Goal: Navigation & Orientation: Find specific page/section

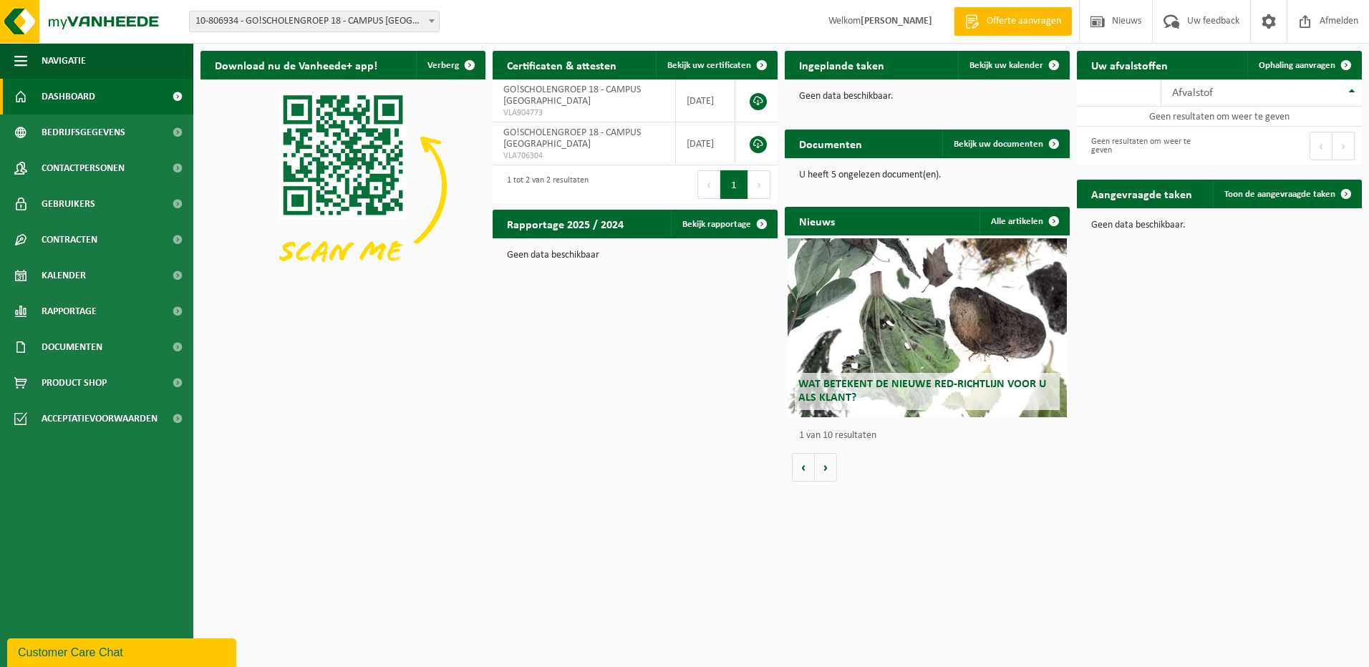
click at [107, 97] on link "Dashboard" at bounding box center [96, 97] width 193 height 36
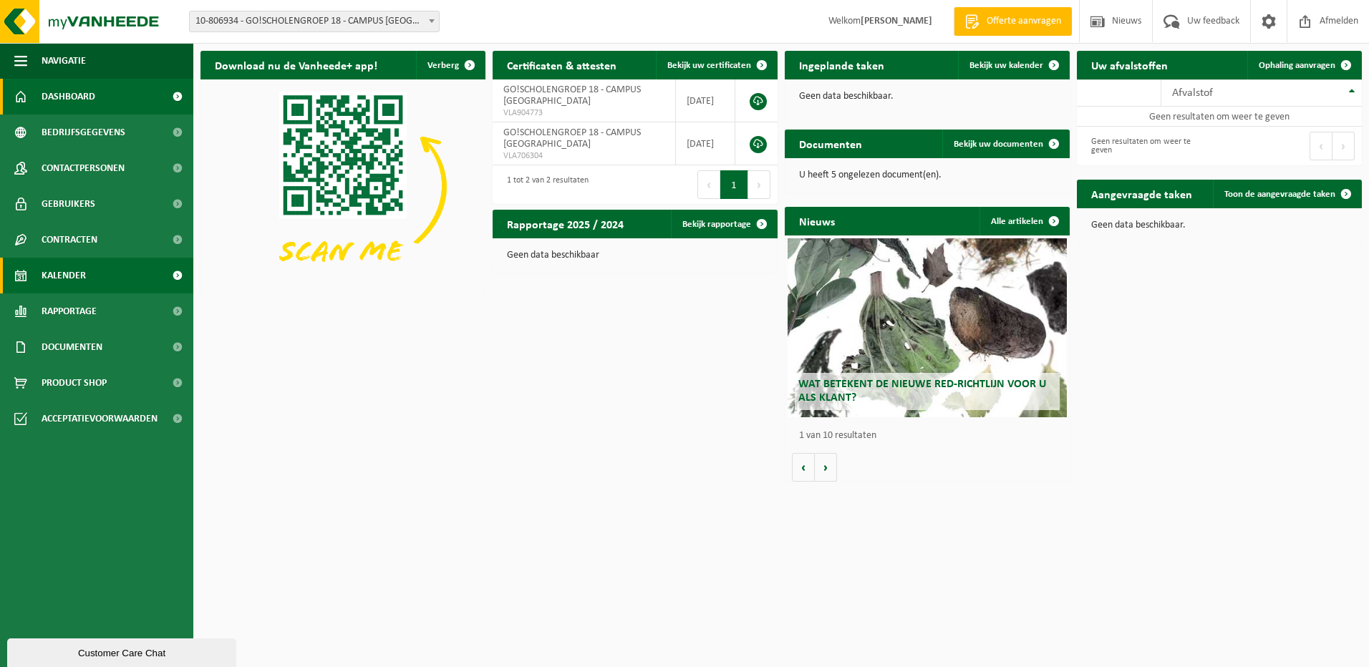
click at [96, 280] on link "Kalender" at bounding box center [96, 276] width 193 height 36
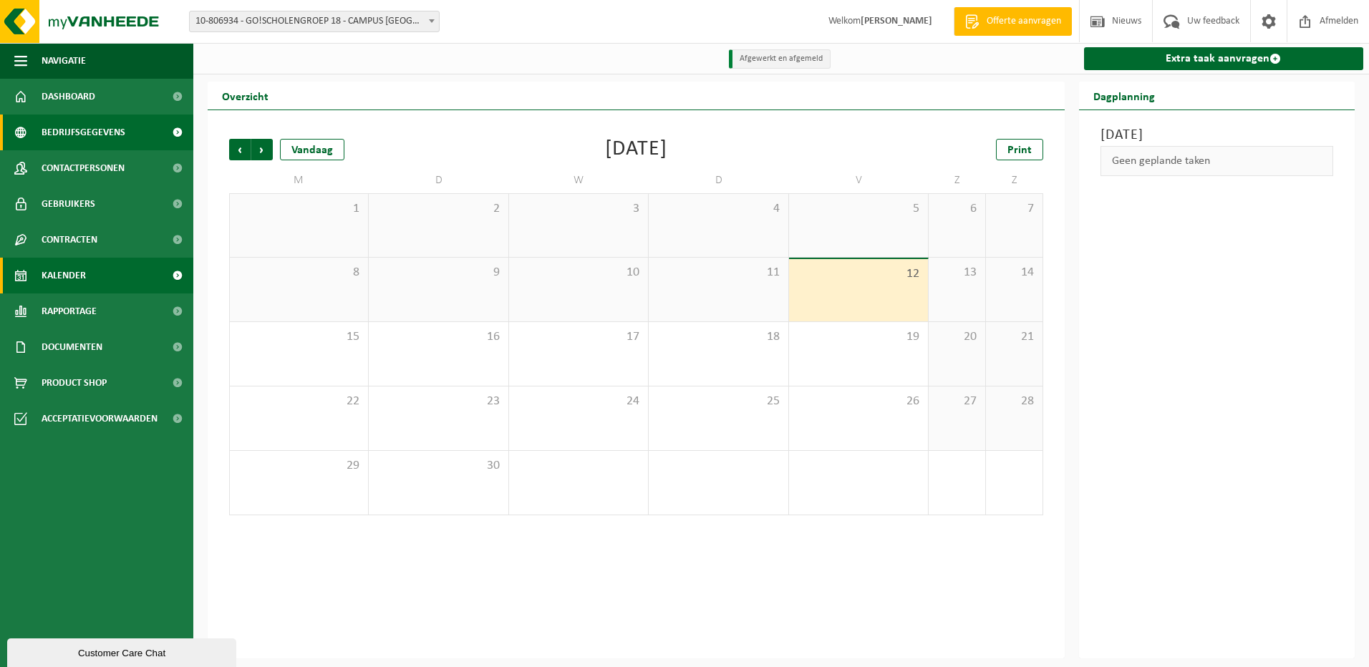
click at [143, 132] on link "Bedrijfsgegevens" at bounding box center [96, 133] width 193 height 36
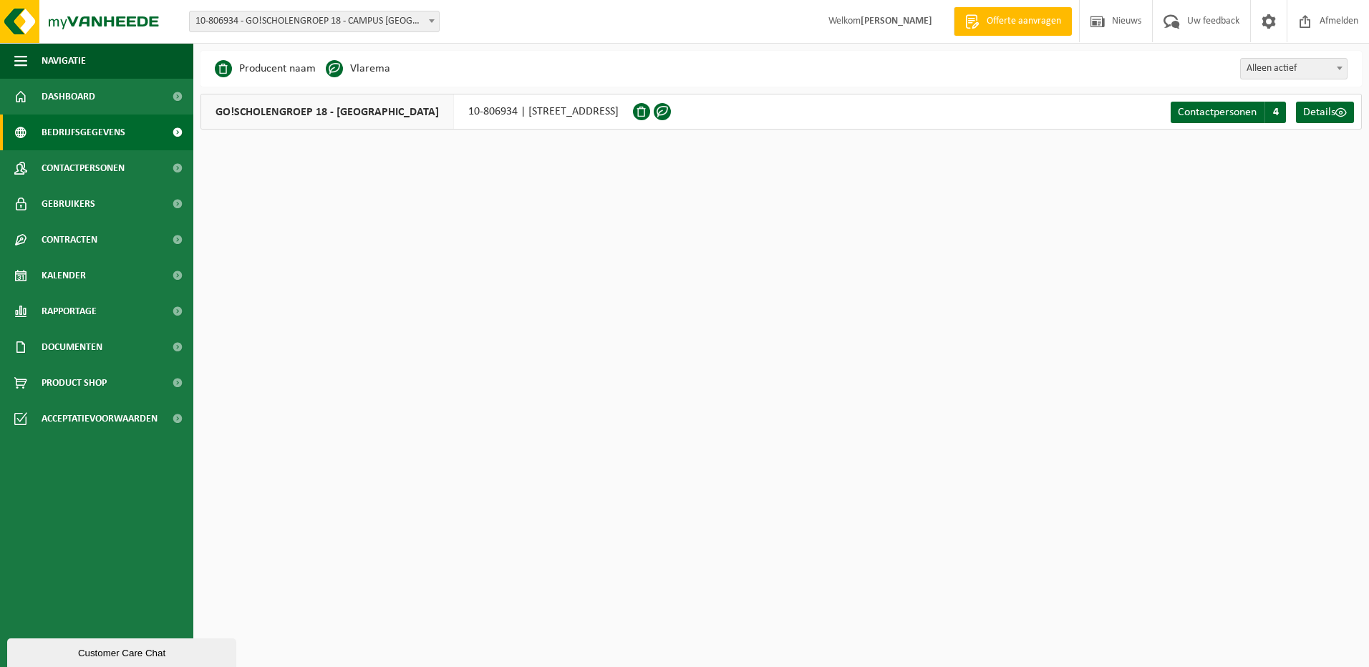
click at [568, 117] on div "GO!SCHOLENGROEP 18 - CAMPUS HAMME 10-806934 | LOYSTRAAT 70, 9220 HAMME" at bounding box center [416, 112] width 432 height 36
click at [574, 112] on div "GO!SCHOLENGROEP 18 - CAMPUS HAMME 10-806934 | LOYSTRAAT 70, 9220 HAMME" at bounding box center [416, 112] width 432 height 36
click at [1181, 111] on span "Contactpersonen" at bounding box center [1217, 112] width 79 height 11
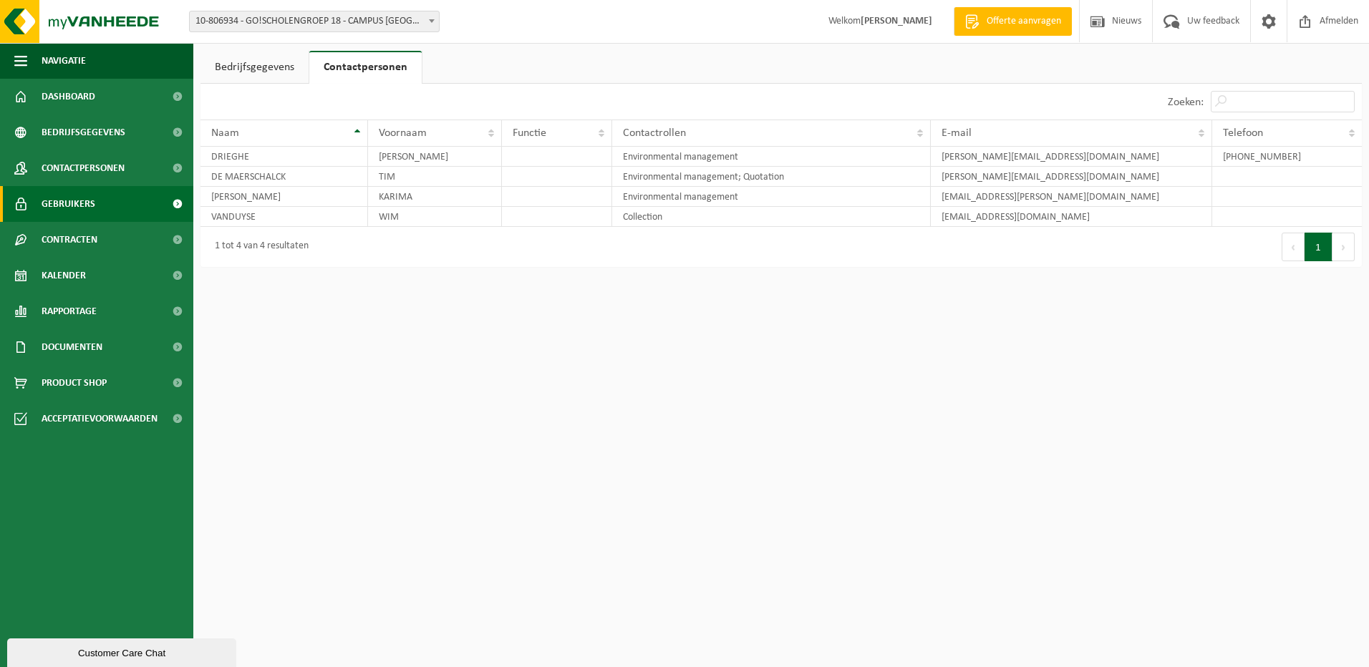
click at [99, 203] on link "Gebruikers" at bounding box center [96, 204] width 193 height 36
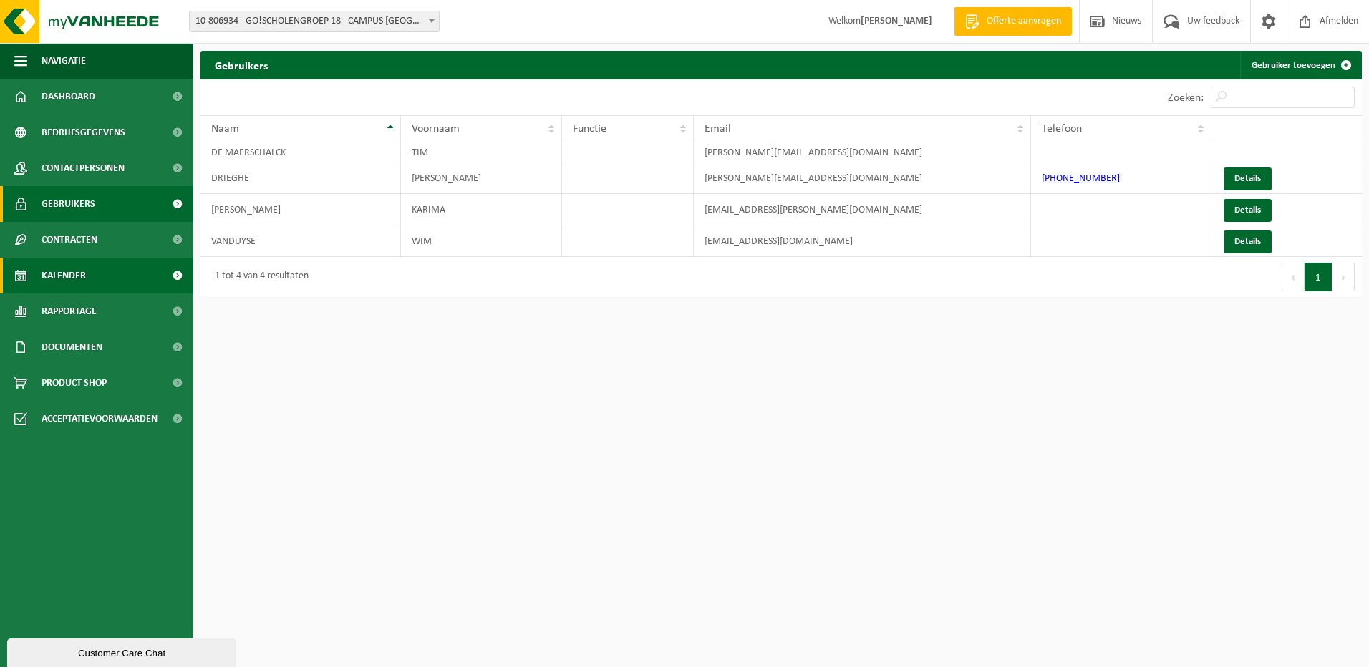
click at [96, 264] on link "Kalender" at bounding box center [96, 276] width 193 height 36
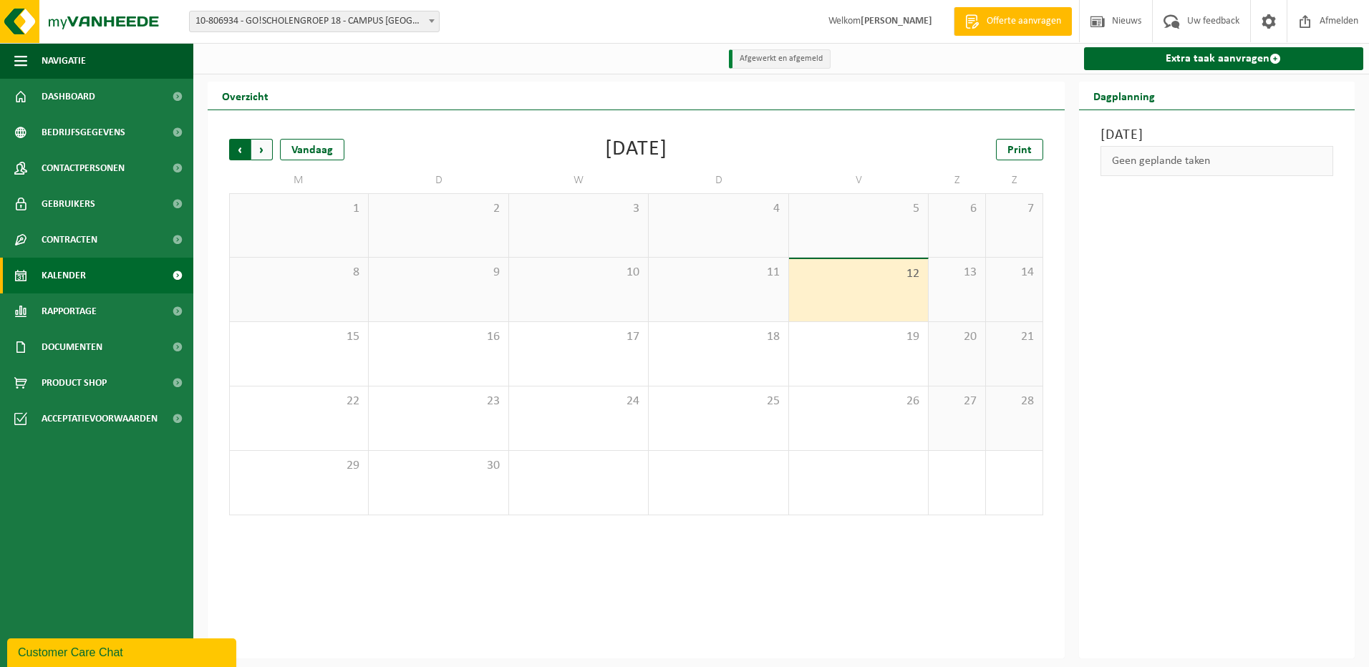
click at [267, 153] on span "Volgende" at bounding box center [261, 149] width 21 height 21
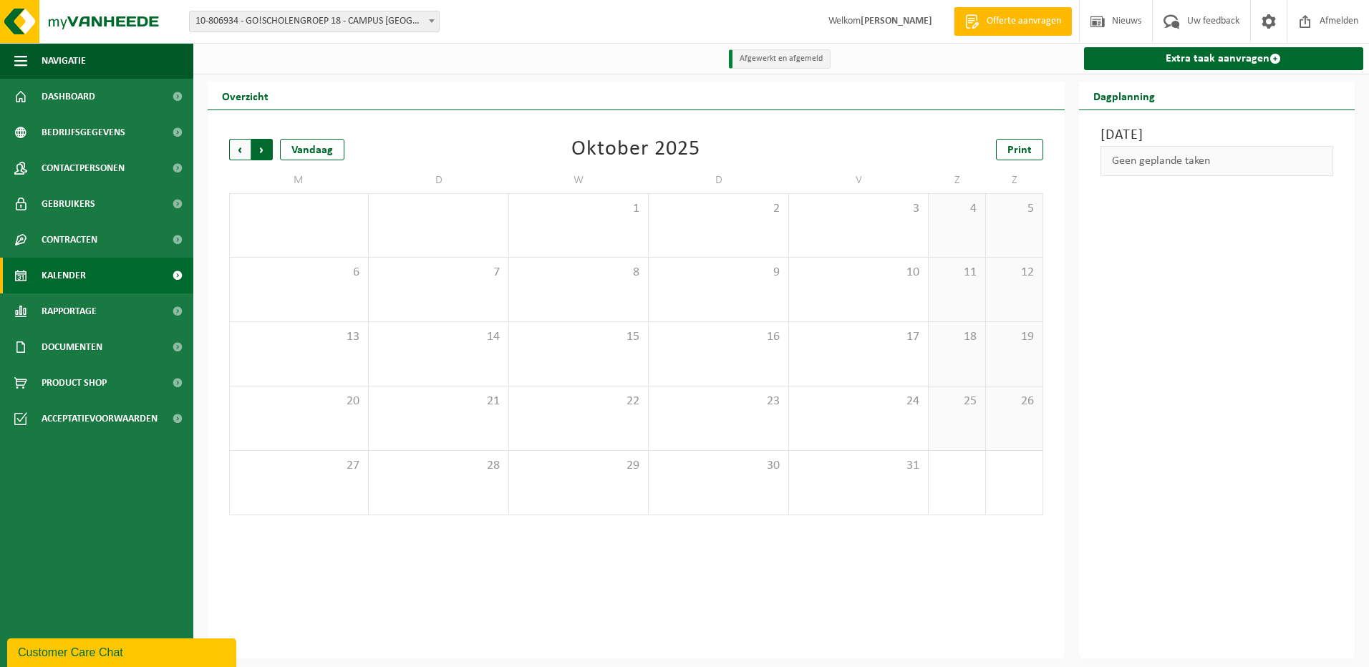
click at [243, 155] on span "Vorige" at bounding box center [239, 149] width 21 height 21
